Goal: Information Seeking & Learning: Learn about a topic

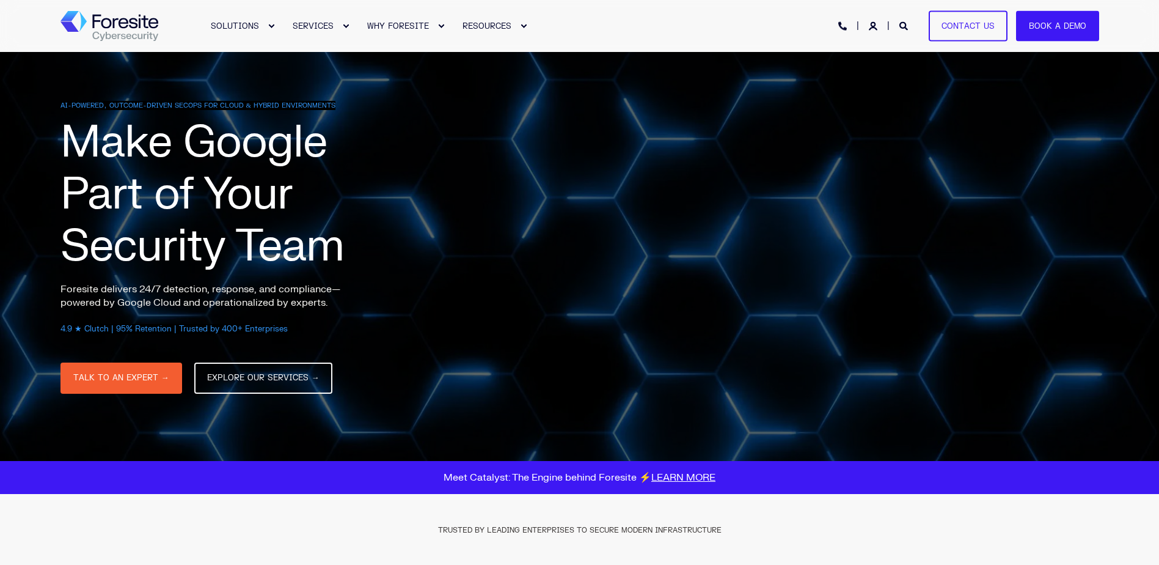
click at [898, 22] on div at bounding box center [895, 25] width 31 height 10
click at [907, 29] on icon "Open Search" at bounding box center [904, 26] width 9 height 9
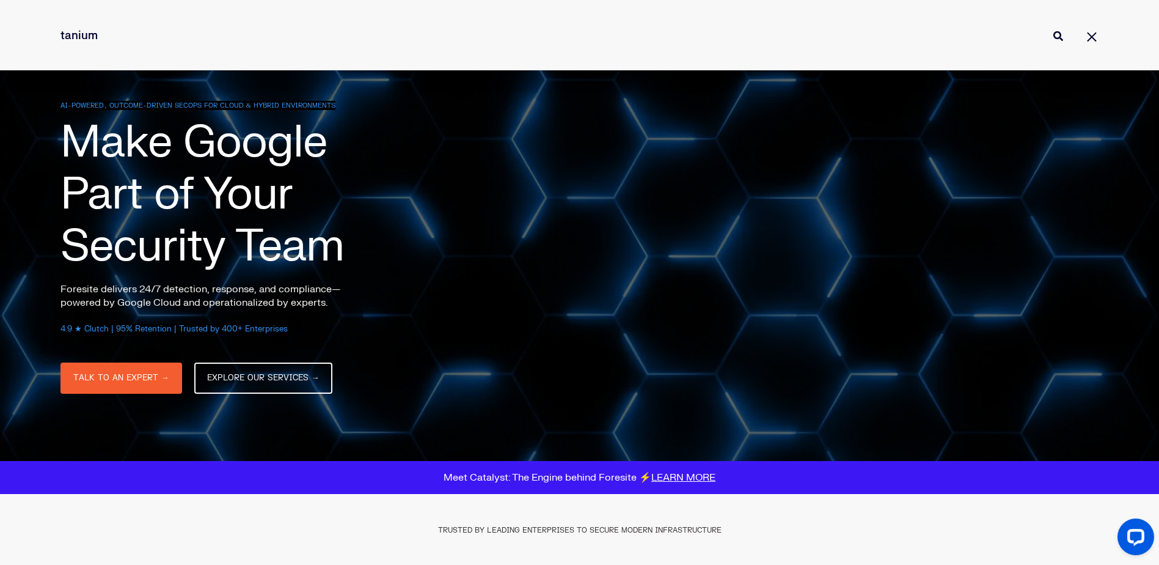
type input "tanium"
click at [1051, 29] on button "Perform Search" at bounding box center [1058, 36] width 15 height 15
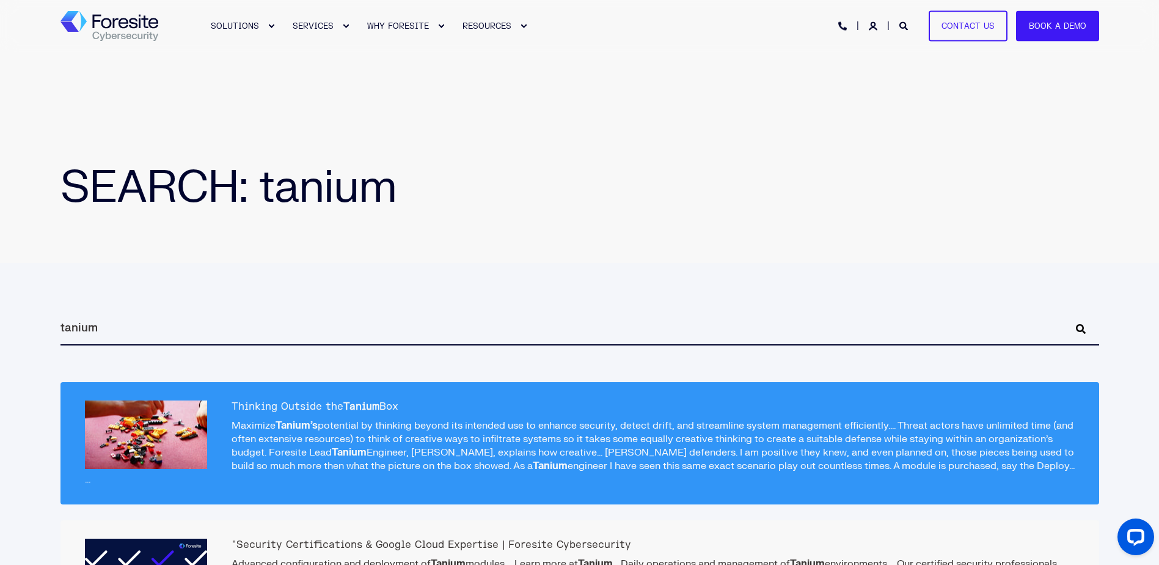
click at [298, 403] on h2 "Thinking Outside the Tanium Box" at bounding box center [580, 406] width 990 height 12
